Goal: Task Accomplishment & Management: Manage account settings

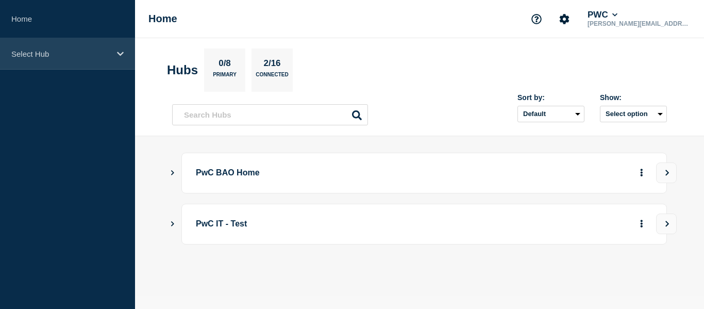
click at [46, 54] on p "Select Hub" at bounding box center [60, 53] width 99 height 9
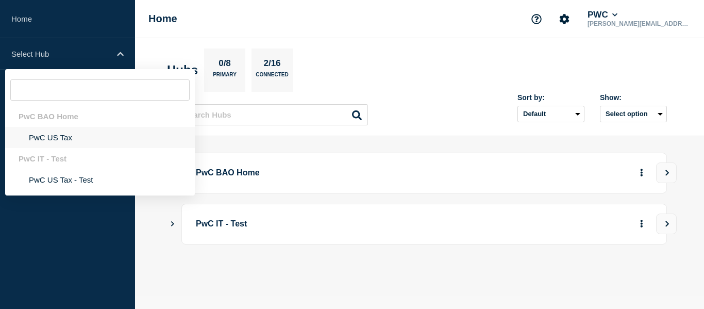
click at [55, 140] on li "PwC US Tax" at bounding box center [100, 137] width 190 height 21
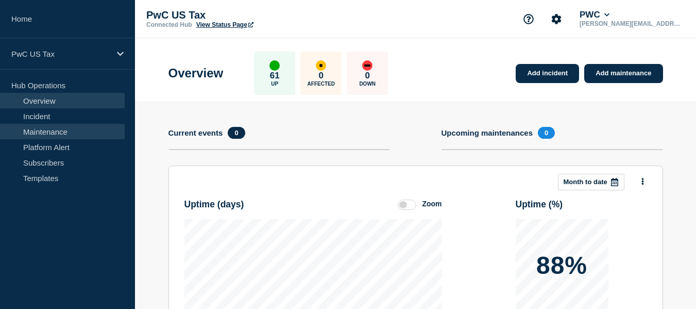
click at [43, 135] on link "Maintenance" at bounding box center [62, 131] width 125 height 15
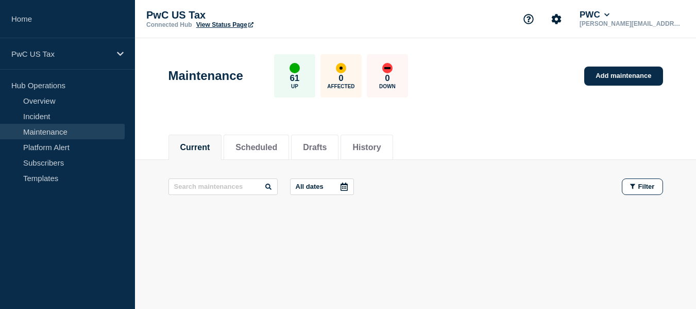
scroll to position [6, 0]
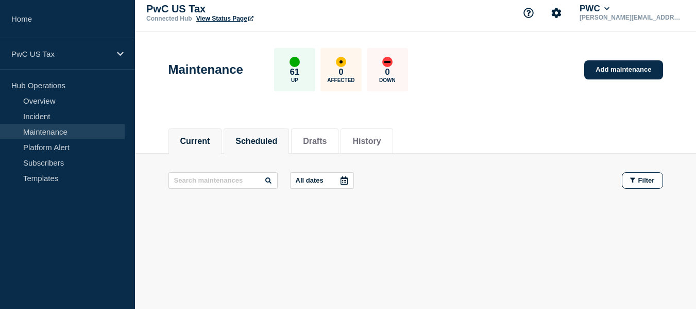
click at [267, 145] on button "Scheduled" at bounding box center [257, 141] width 42 height 9
click at [325, 146] on li "Drafts" at bounding box center [314, 140] width 47 height 25
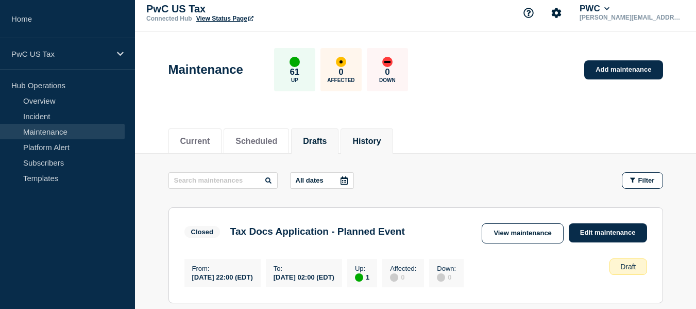
click at [372, 139] on button "History" at bounding box center [367, 141] width 28 height 9
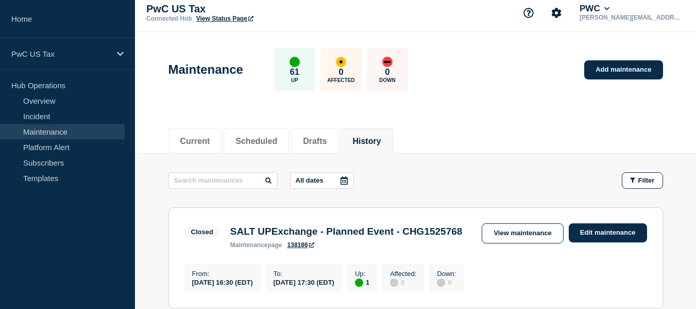
scroll to position [58, 0]
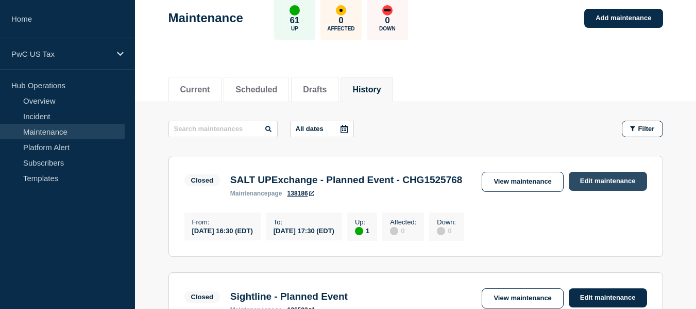
click at [587, 179] on link "Edit maintenance" at bounding box center [608, 181] width 78 height 19
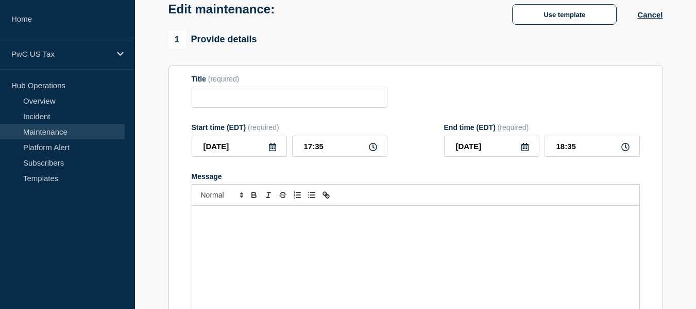
type input "SALT UPExchange - Planned Event - CHG1525768"
type input "16:30"
type input "17:30"
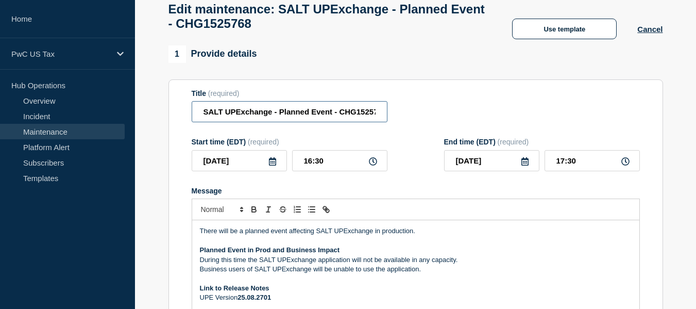
click at [371, 114] on input "SALT UPExchange - Planned Event - CHG1525768" at bounding box center [290, 111] width 196 height 21
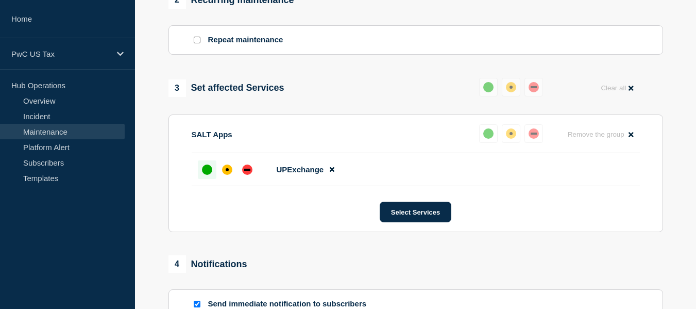
scroll to position [610, 0]
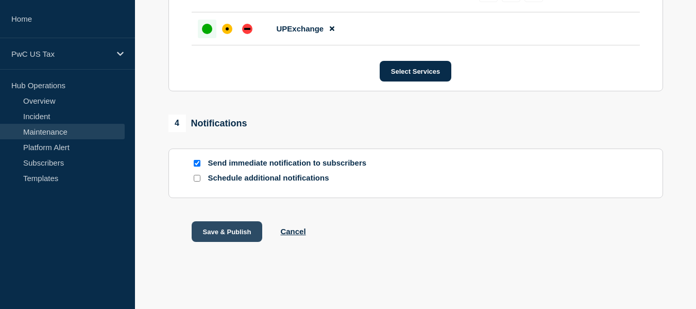
type input "SALT UPExchange - Planned Event - CHG1525768- completed"
click at [221, 225] on button "Save & Publish" at bounding box center [227, 231] width 71 height 21
